Goal: Information Seeking & Learning: Learn about a topic

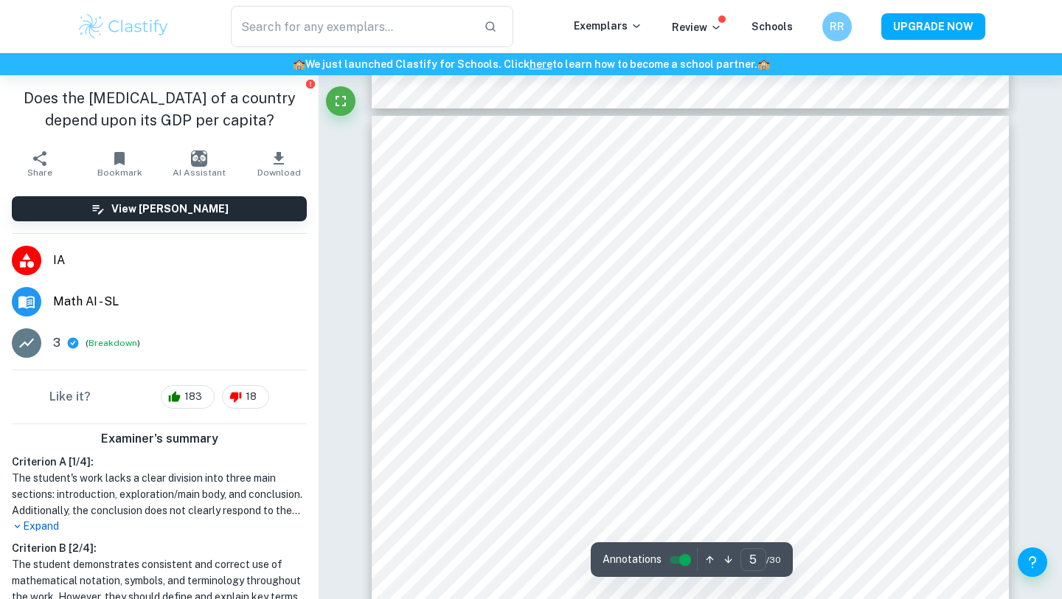
type input "4"
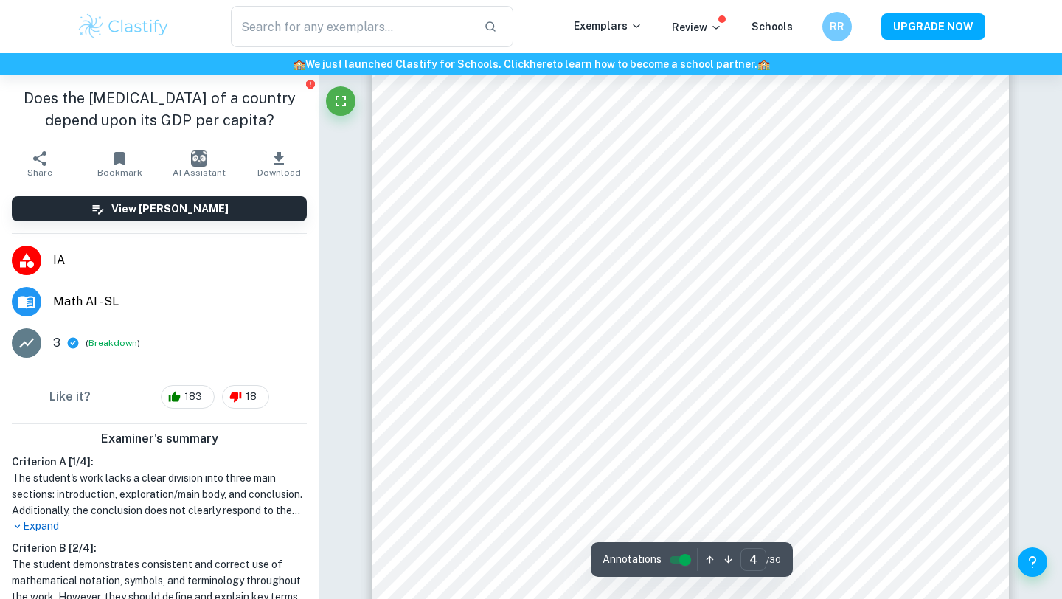
click at [75, 299] on span "Math AI - SL" at bounding box center [180, 302] width 254 height 18
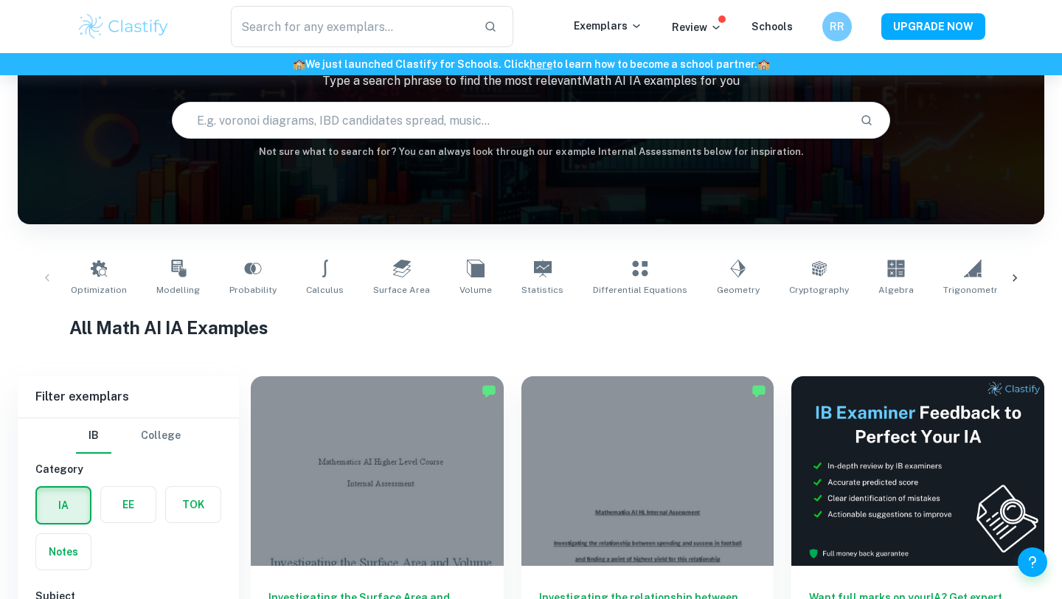
scroll to position [403, 0]
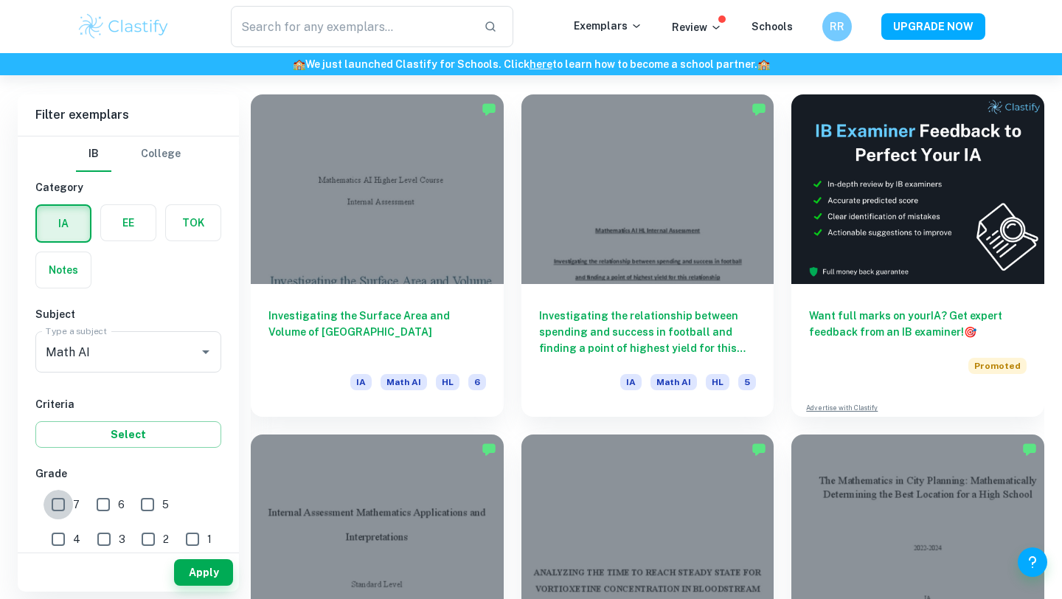
click at [66, 498] on input "7" at bounding box center [58, 504] width 29 height 29
checkbox input "true"
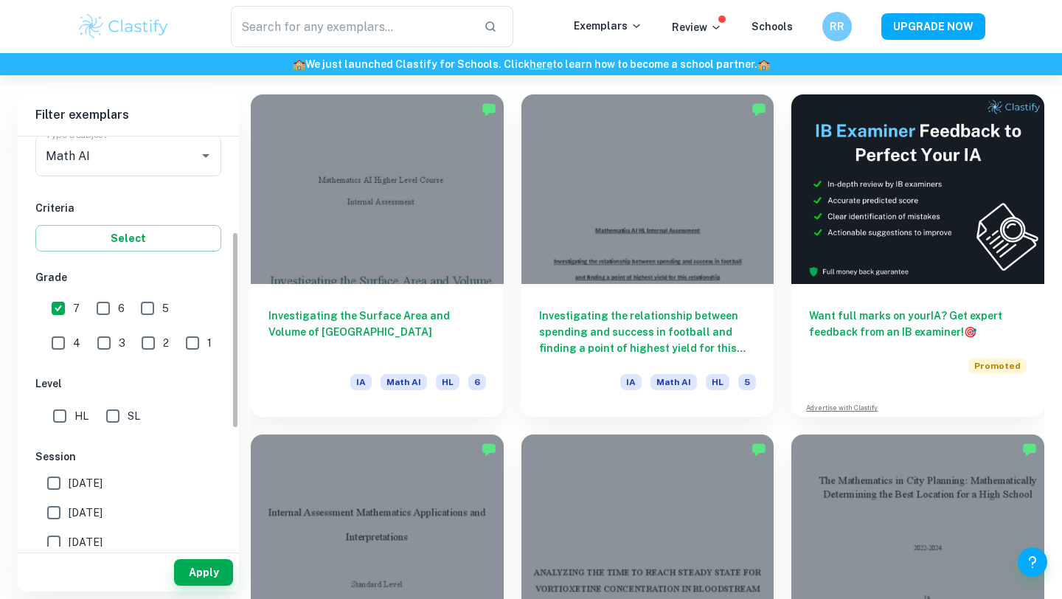
scroll to position [198, 0]
click at [115, 406] on input "SL" at bounding box center [112, 414] width 29 height 29
checkbox input "true"
click at [211, 569] on button "Apply" at bounding box center [203, 572] width 59 height 27
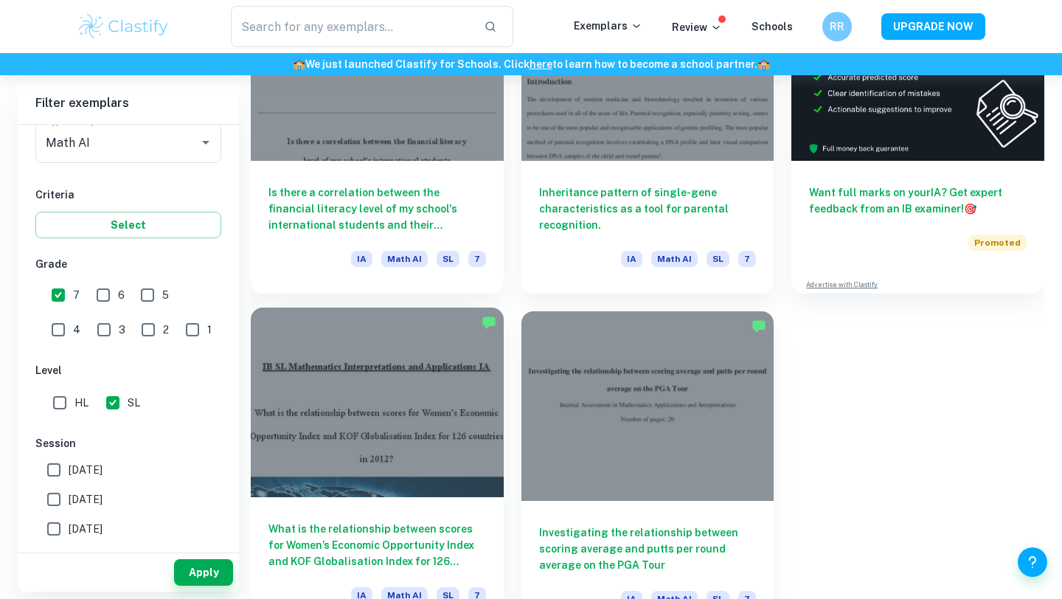
scroll to position [540, 0]
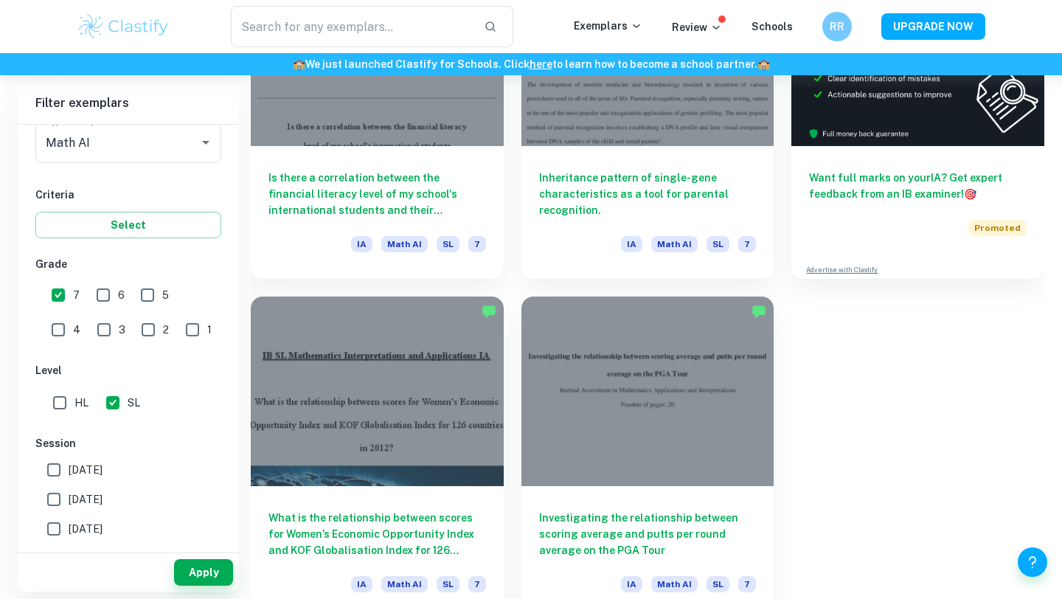
click at [98, 296] on input "6" at bounding box center [102, 294] width 29 height 29
checkbox input "true"
click at [203, 571] on button "Apply" at bounding box center [203, 572] width 59 height 27
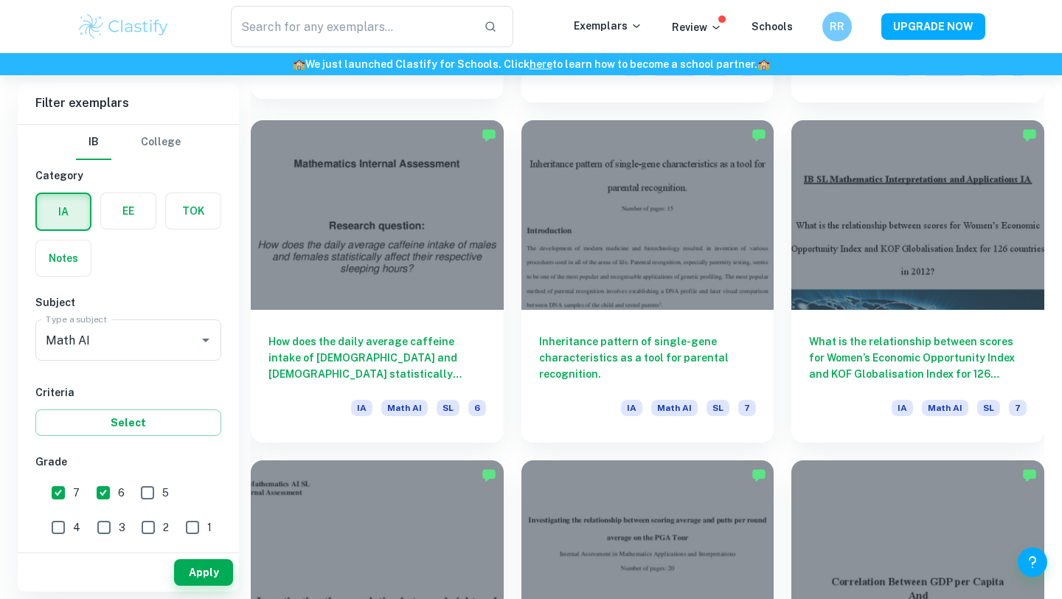
scroll to position [1739, 0]
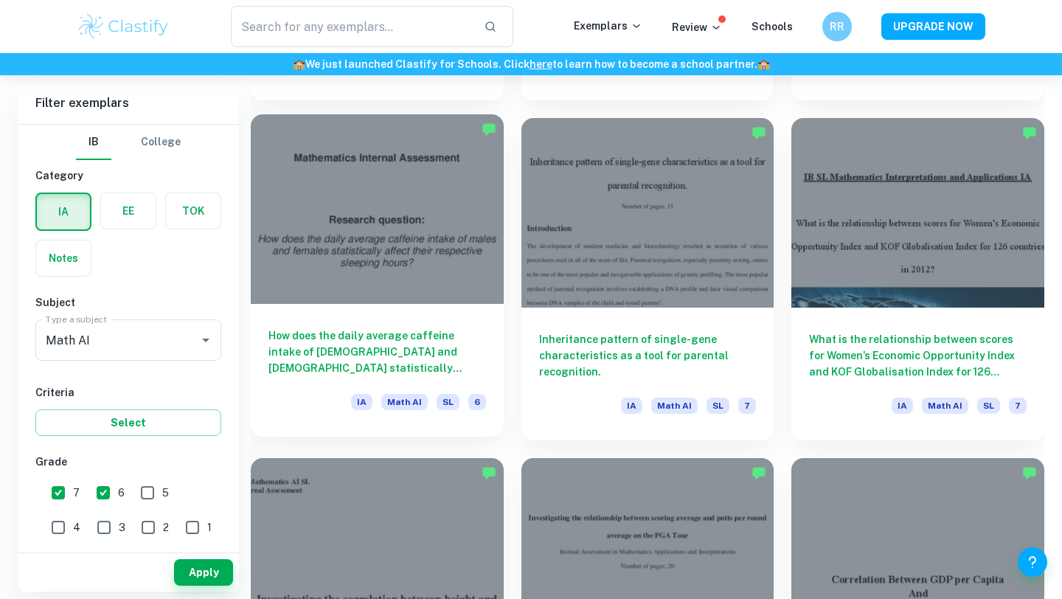
click at [400, 362] on h6 "How does the daily average caffeine intake of [DEMOGRAPHIC_DATA] and [DEMOGRAPH…" at bounding box center [377, 351] width 218 height 49
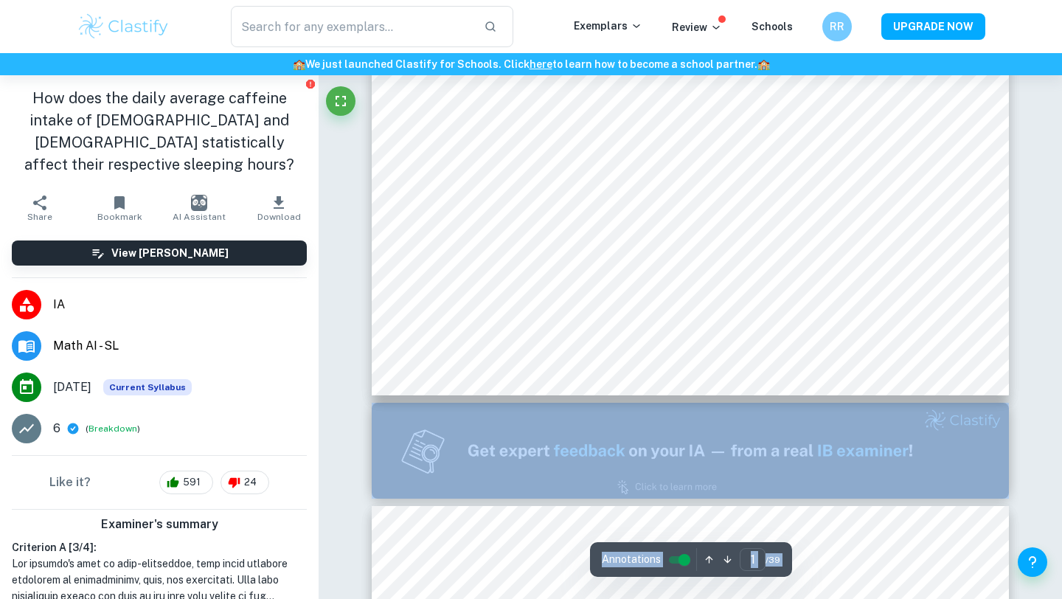
scroll to position [522, 0]
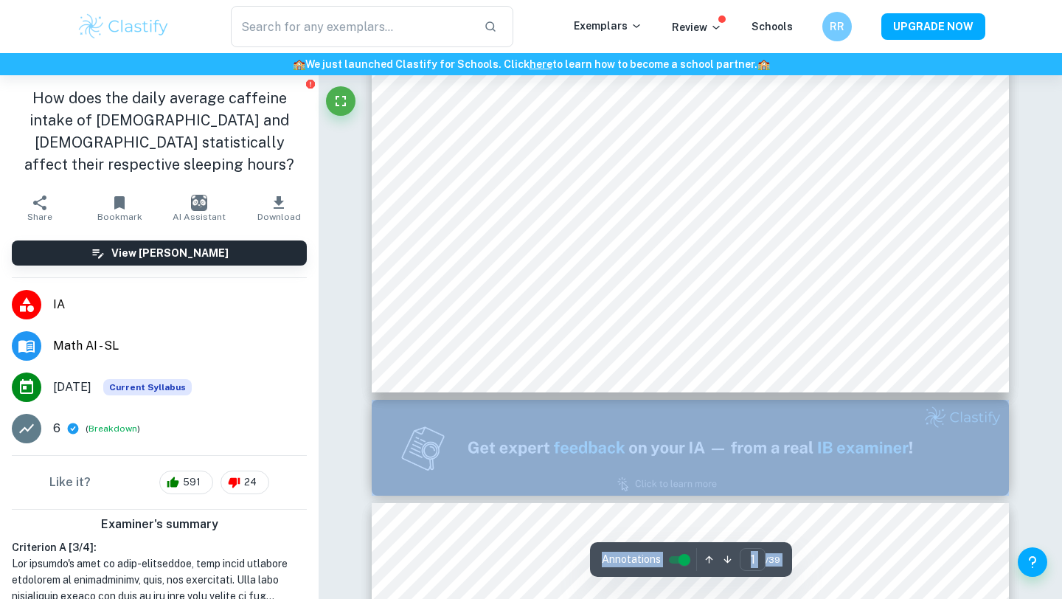
type input "2"
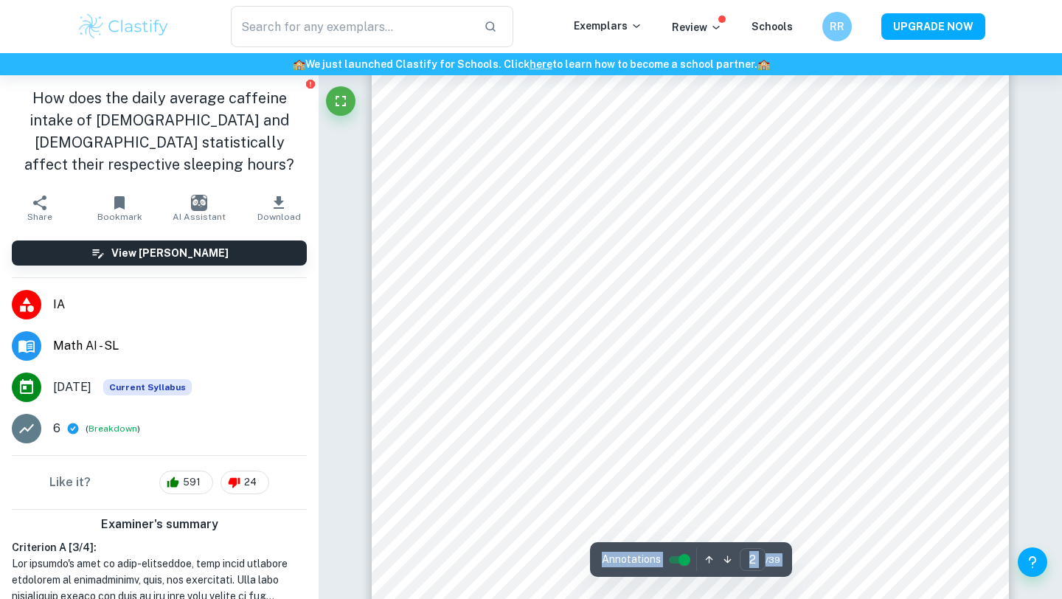
scroll to position [1642, 0]
